Goal: Information Seeking & Learning: Learn about a topic

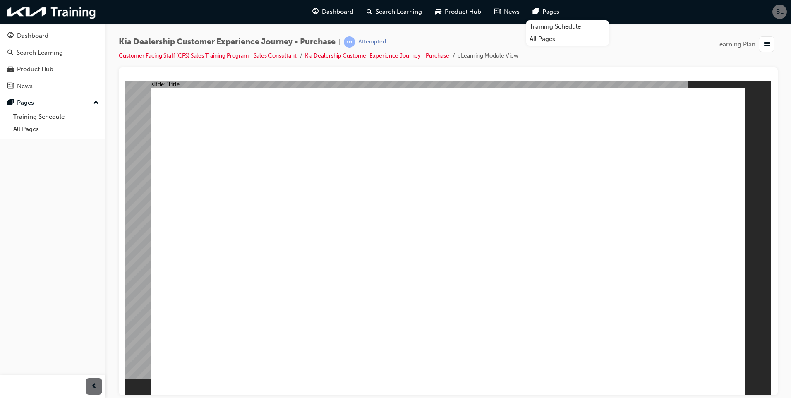
click at [662, 37] on div "Kia Dealership Customer Experience Journey - Purchase | Attempted Customer Faci…" at bounding box center [448, 51] width 659 height 31
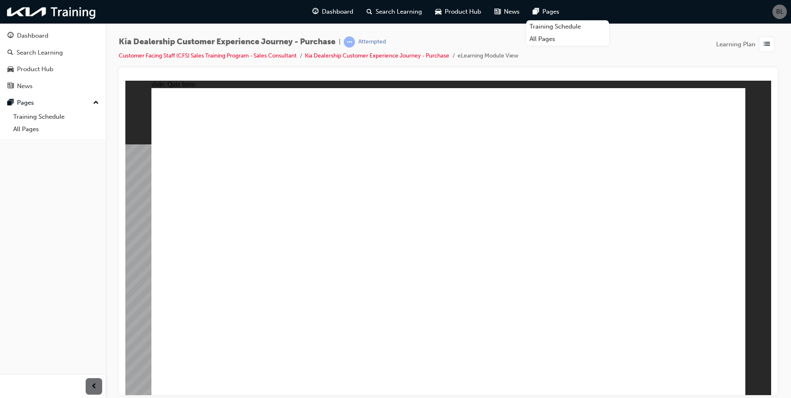
radio input "true"
